Goal: Check status: Check status

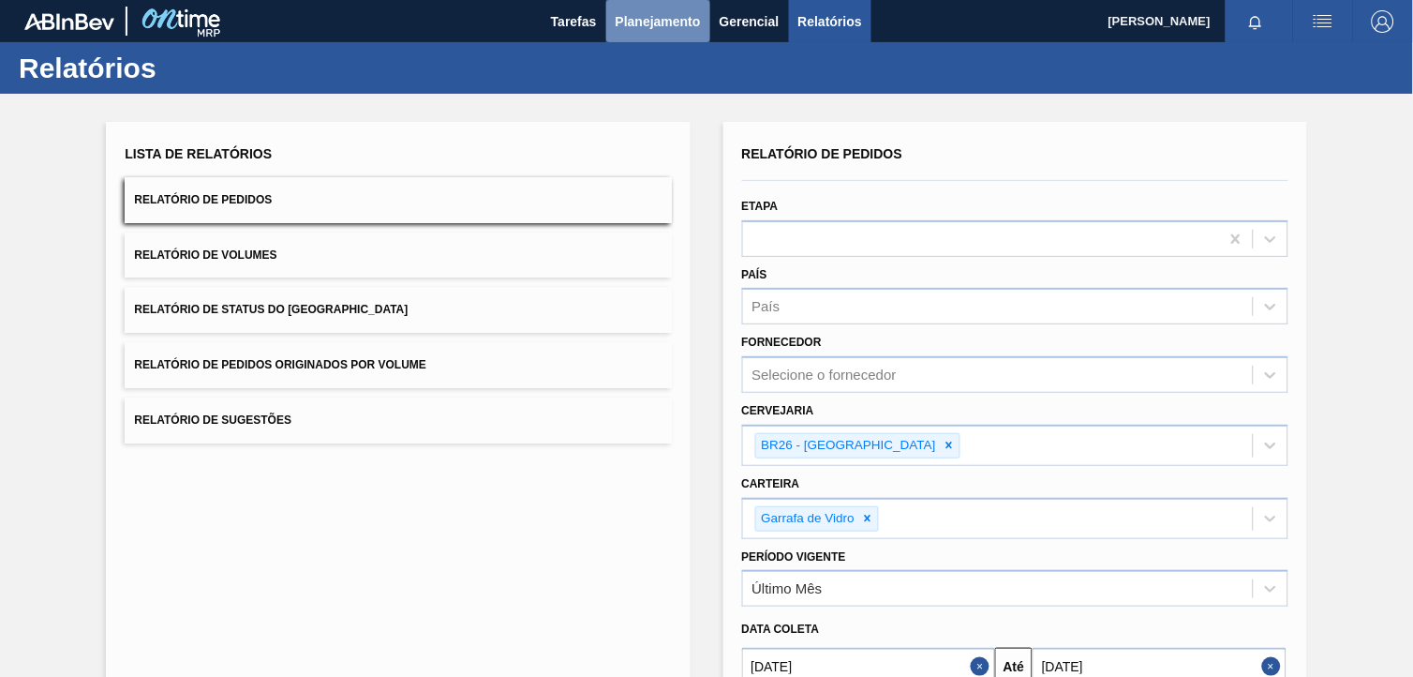
click at [688, 14] on span "Planejamento" at bounding box center [658, 21] width 85 height 22
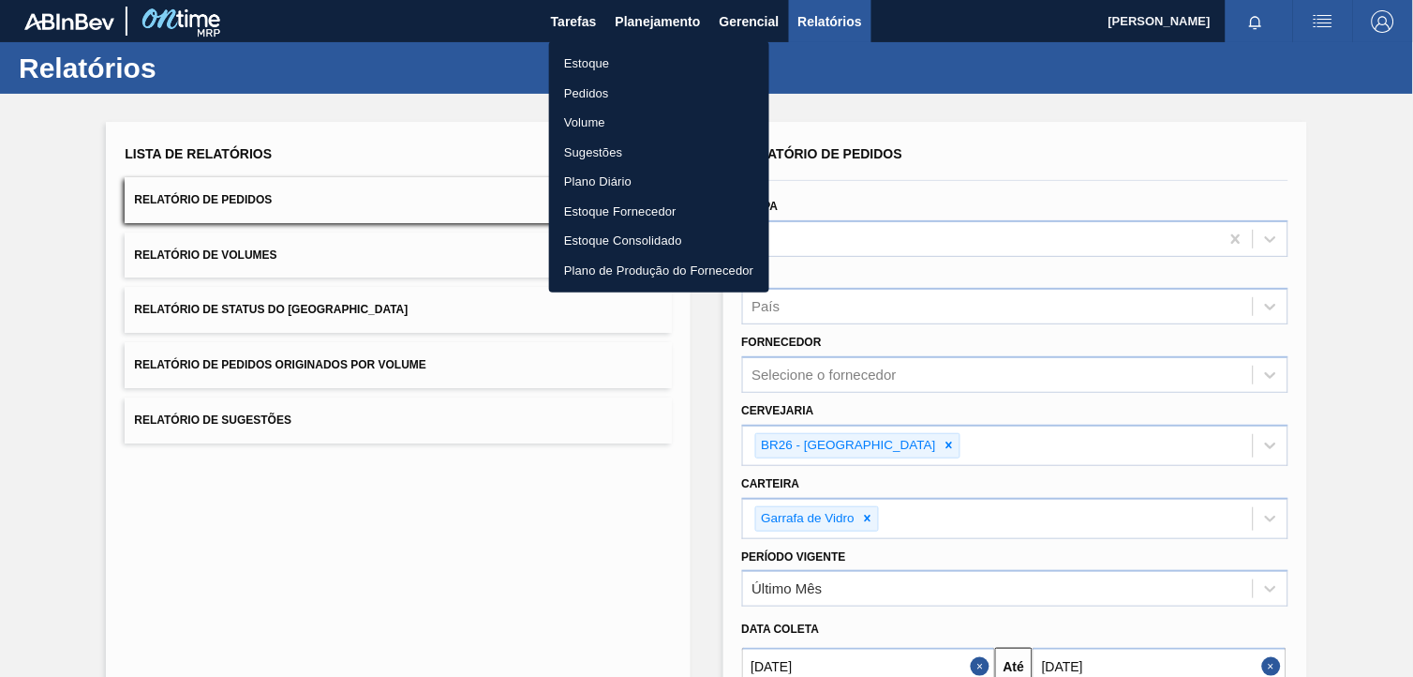
click at [680, 50] on li "Estoque" at bounding box center [659, 64] width 220 height 30
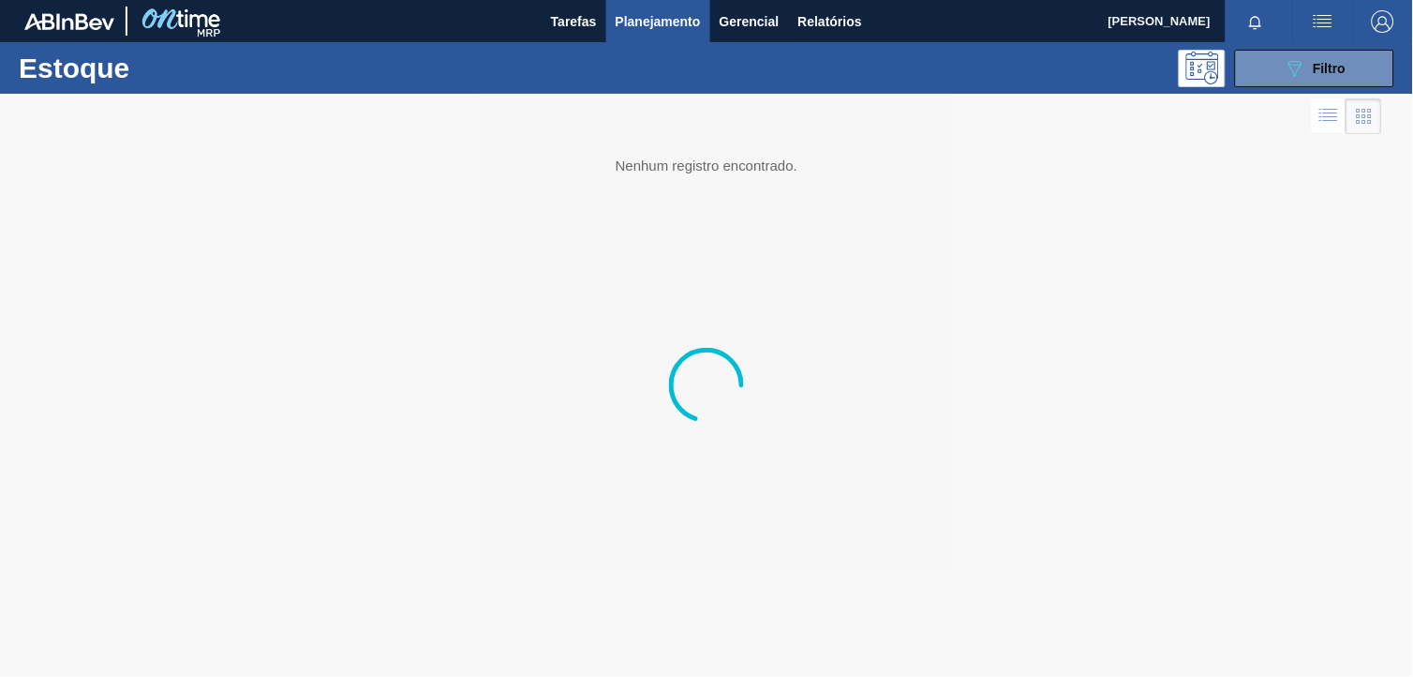
drag, startPoint x: 1276, startPoint y: 75, endPoint x: 1276, endPoint y: 101, distance: 26.2
click at [1276, 75] on button "089F7B8B-B2A5-4AFE-B5C0-19BA573D28AC Filtro" at bounding box center [1314, 68] width 159 height 37
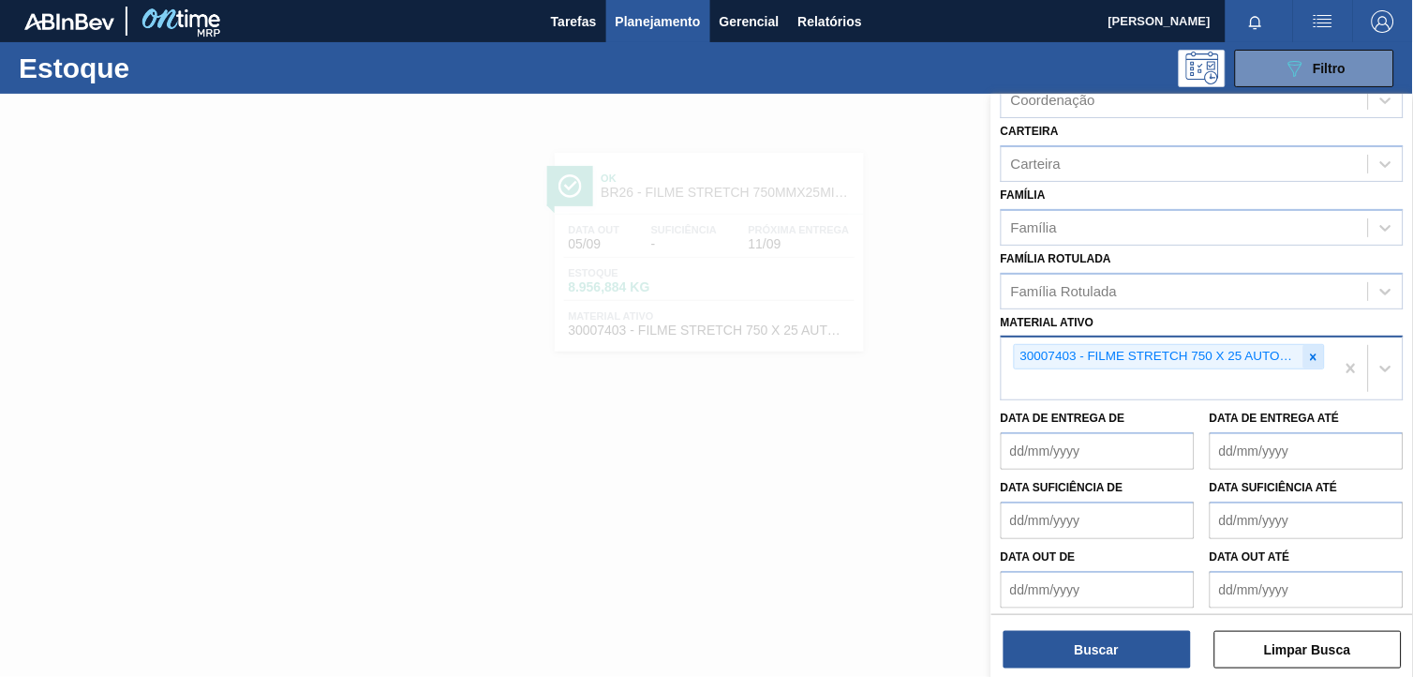
click at [1316, 350] on icon at bounding box center [1313, 356] width 13 height 13
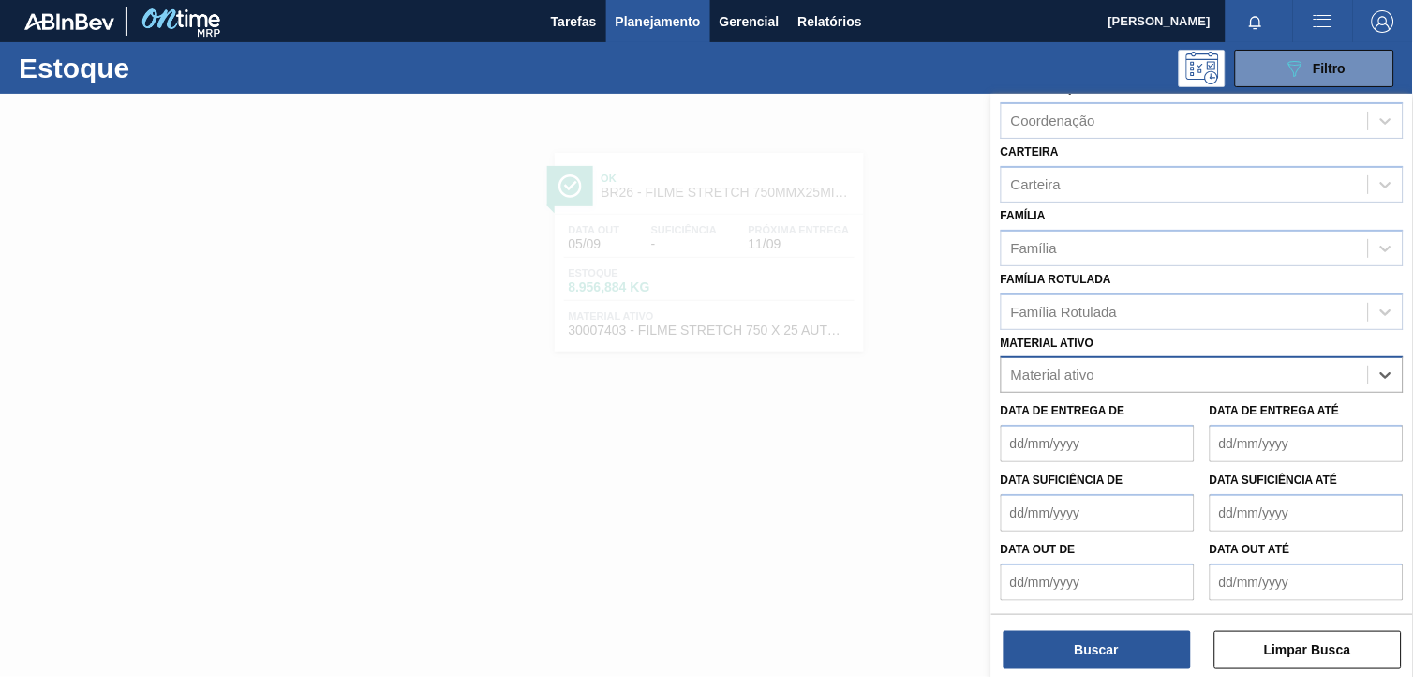
scroll to position [212, 0]
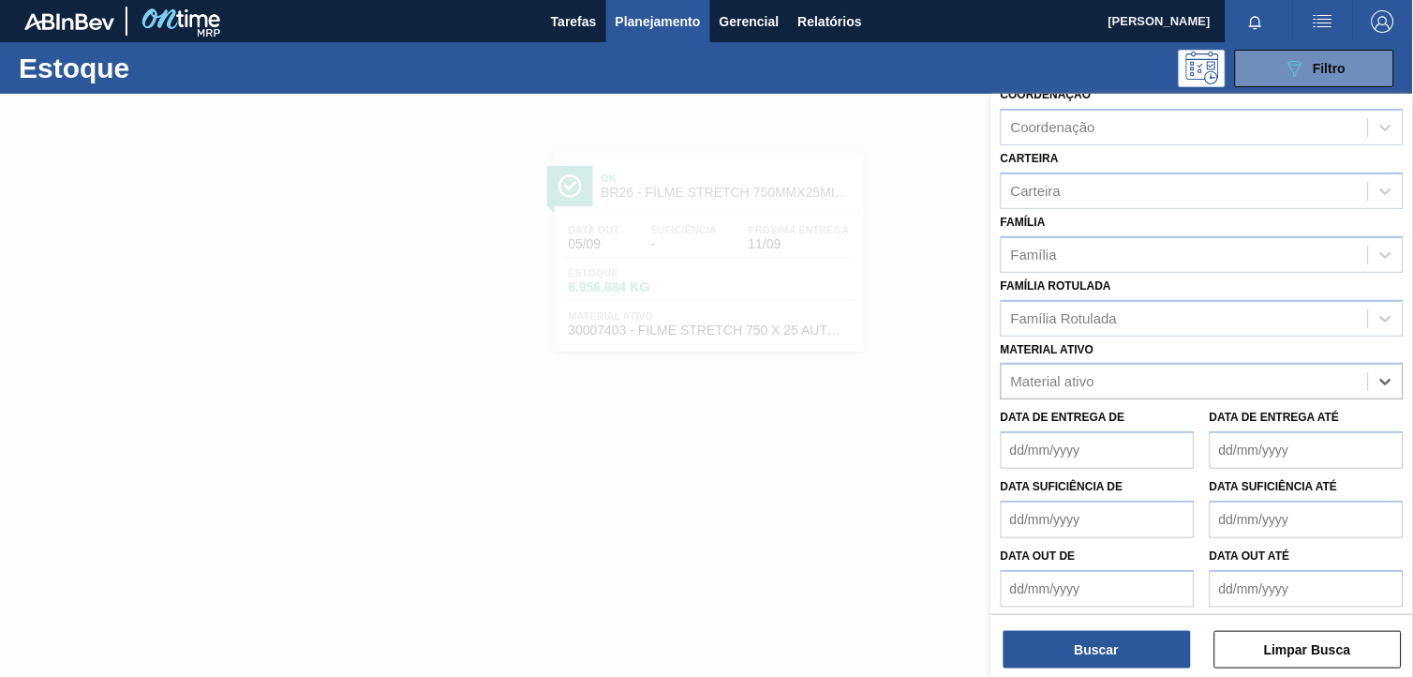
paste ativo "20008983"
type ativo "20008983"
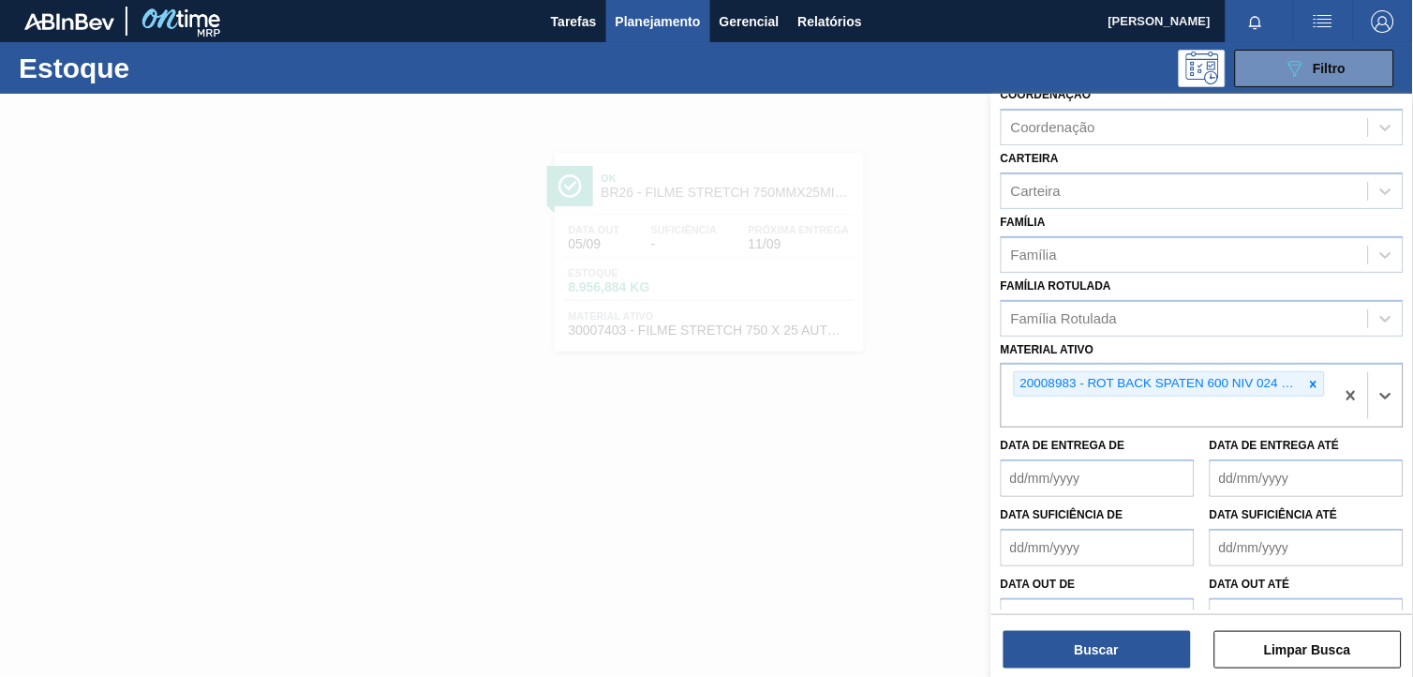
scroll to position [239, 0]
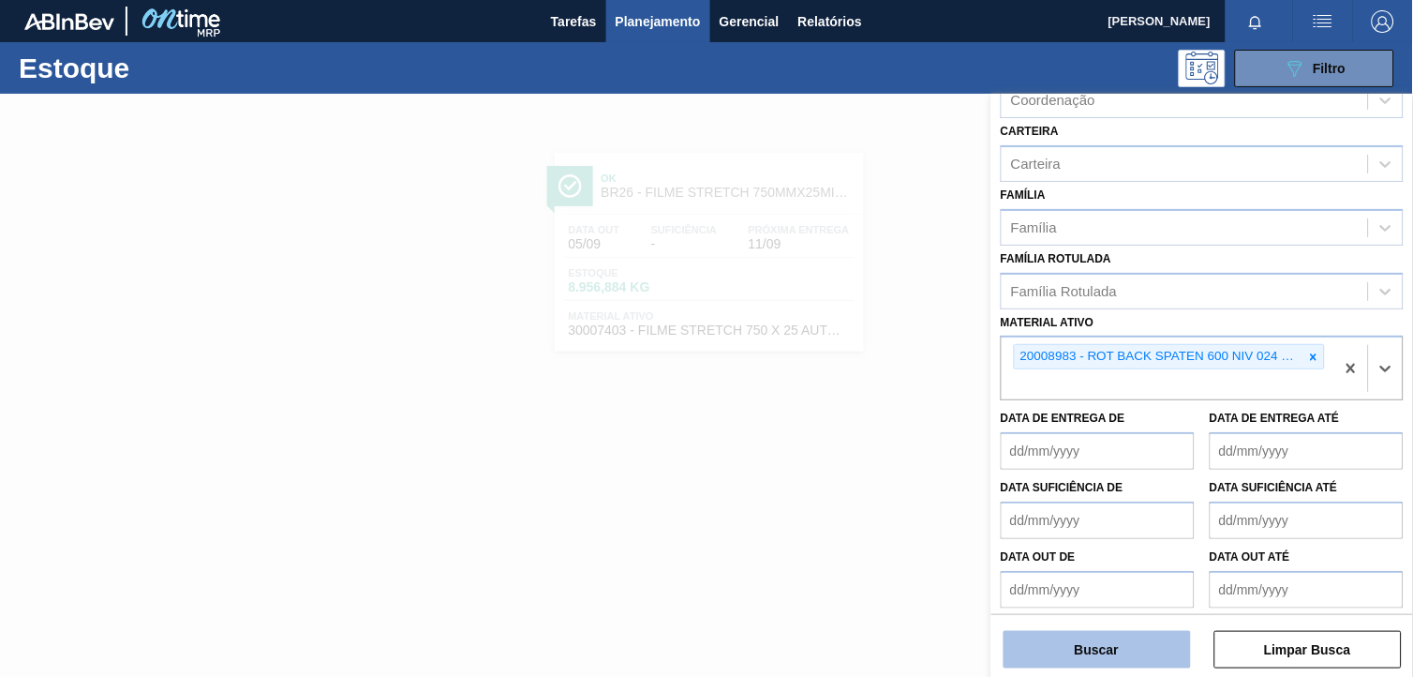
click at [1118, 648] on button "Buscar" at bounding box center [1097, 649] width 187 height 37
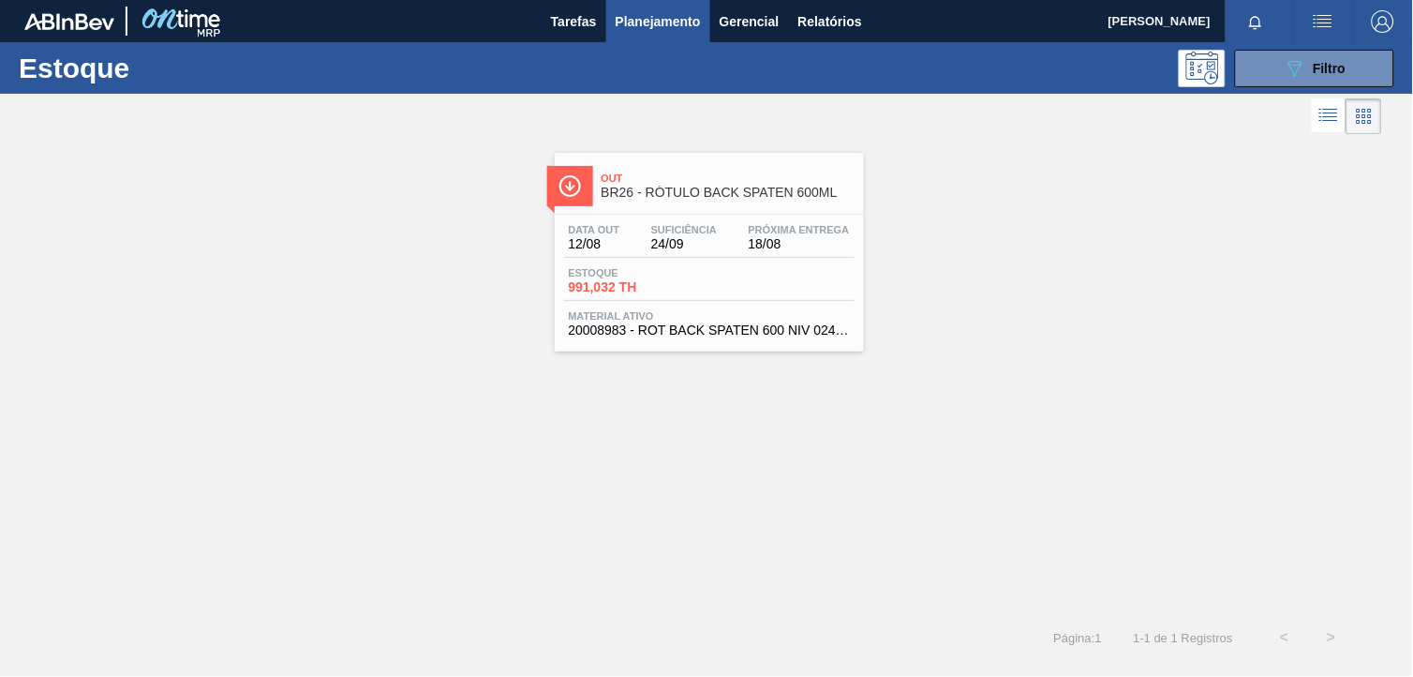
click at [862, 253] on div "Data out 12/08 Suficiência 24/09 Próxima Entrega 18/08 Estoque 991,032 TH Mater…" at bounding box center [709, 278] width 309 height 127
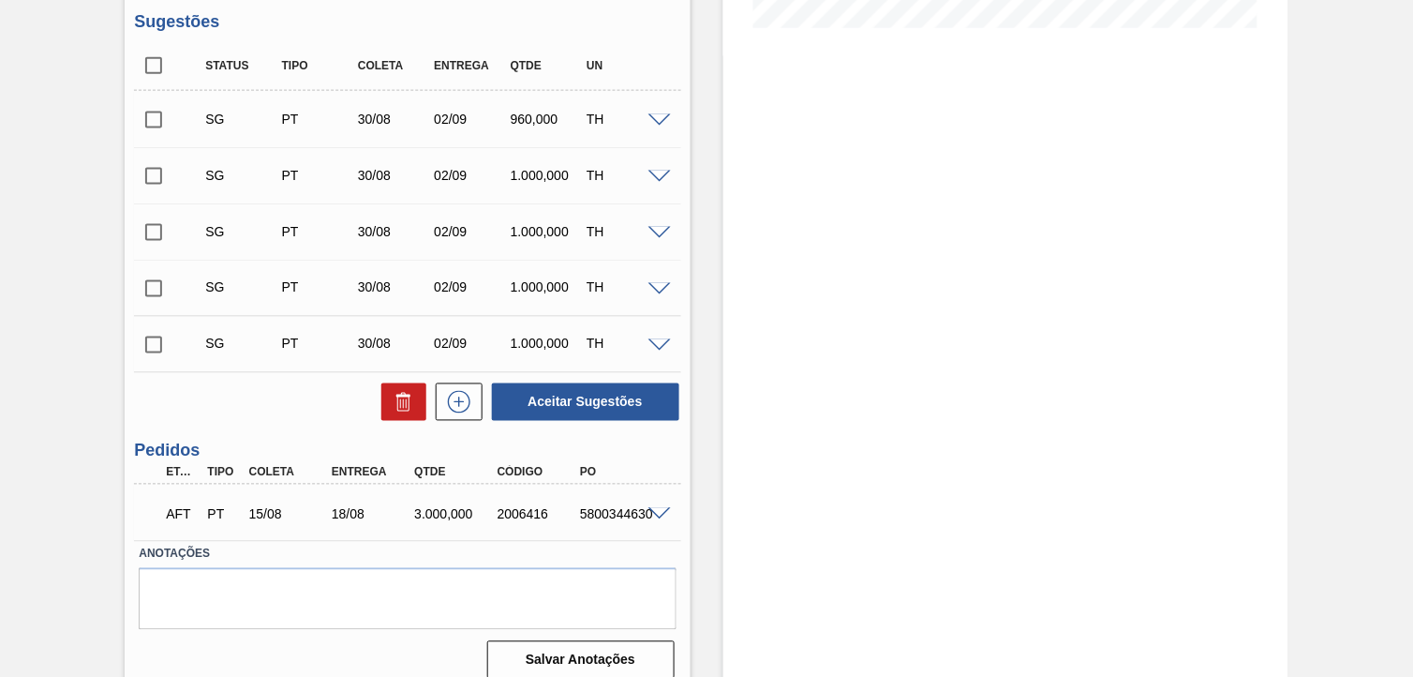
scroll to position [537, 0]
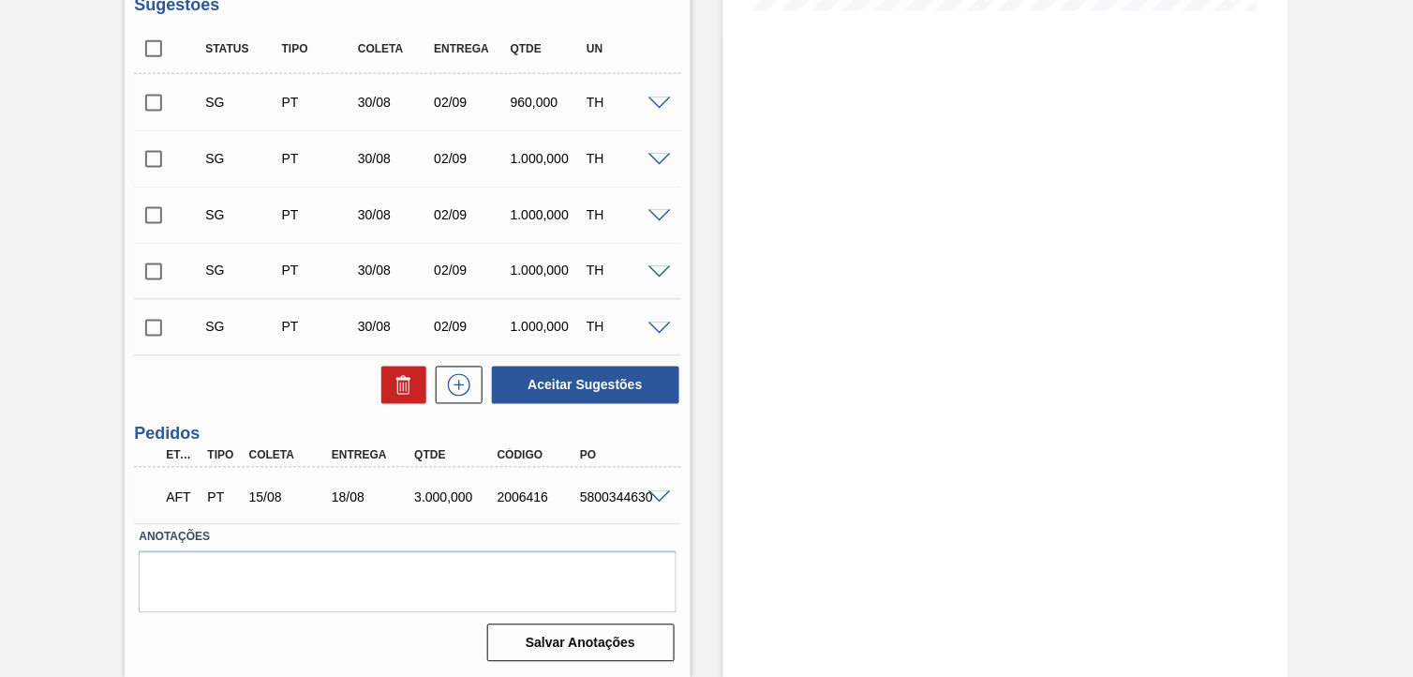
click at [654, 493] on span at bounding box center [659, 498] width 22 height 14
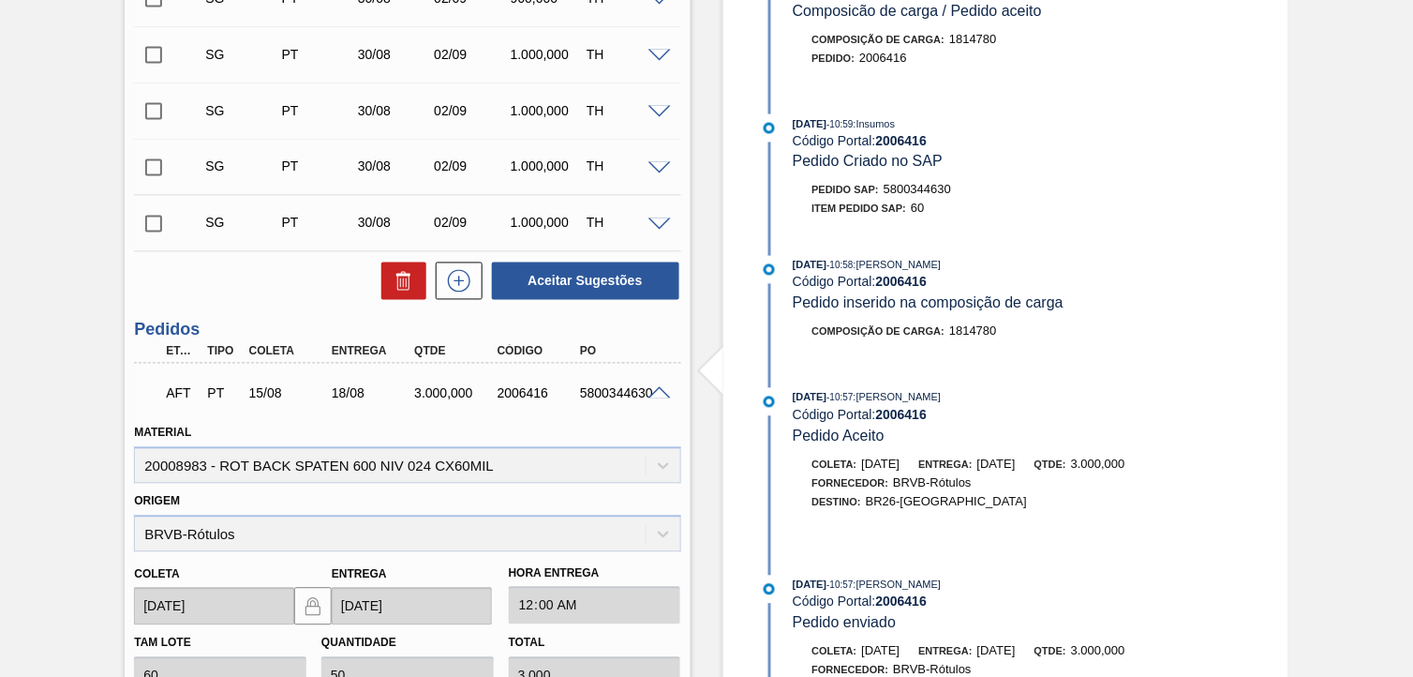
scroll to position [745, 0]
